Goal: Transaction & Acquisition: Book appointment/travel/reservation

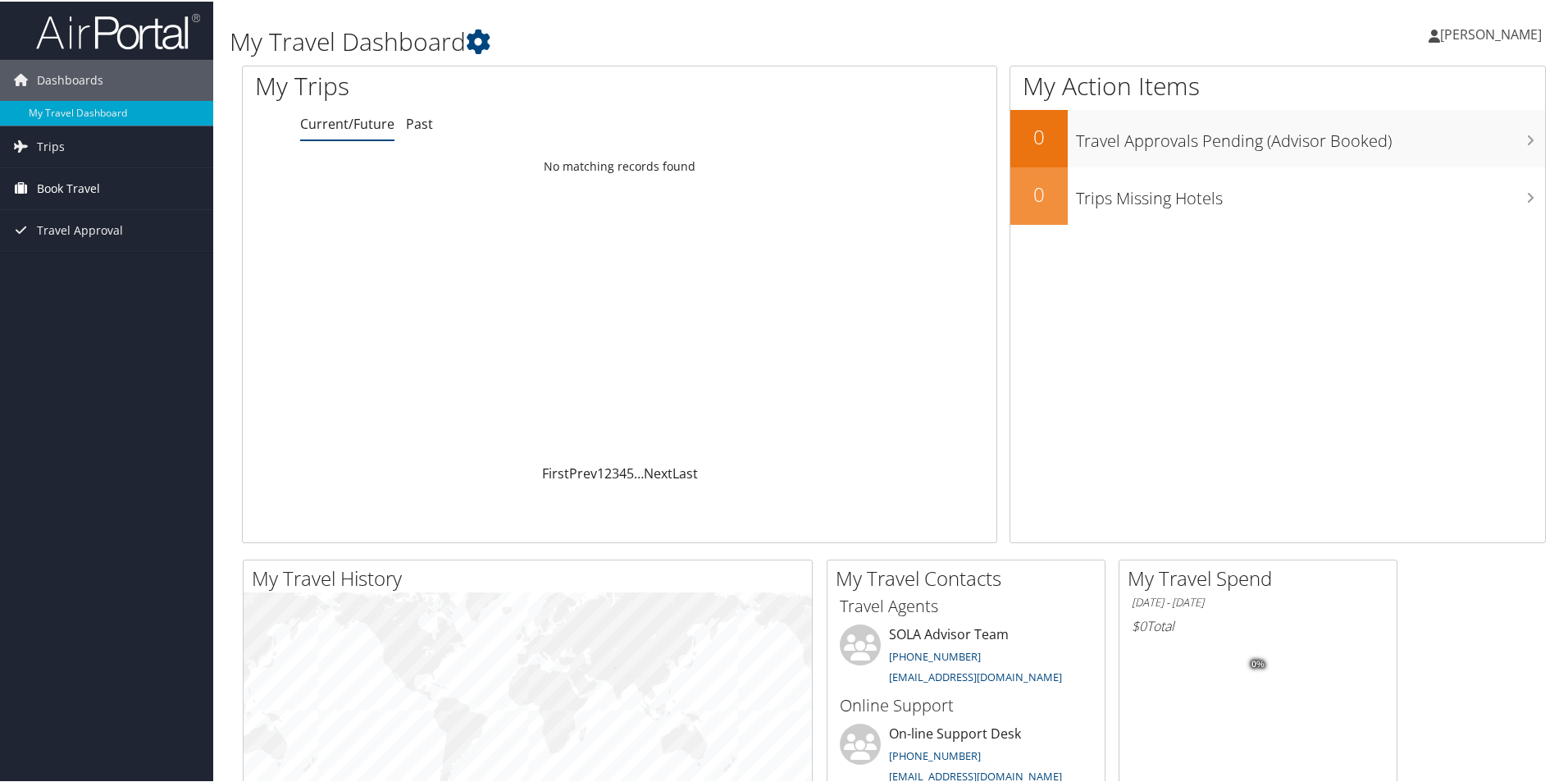
click at [83, 181] on span "Book Travel" at bounding box center [68, 187] width 63 height 41
click at [126, 239] on link "Book/Manage Online Trips" at bounding box center [106, 244] width 213 height 25
